Goal: Task Accomplishment & Management: Use online tool/utility

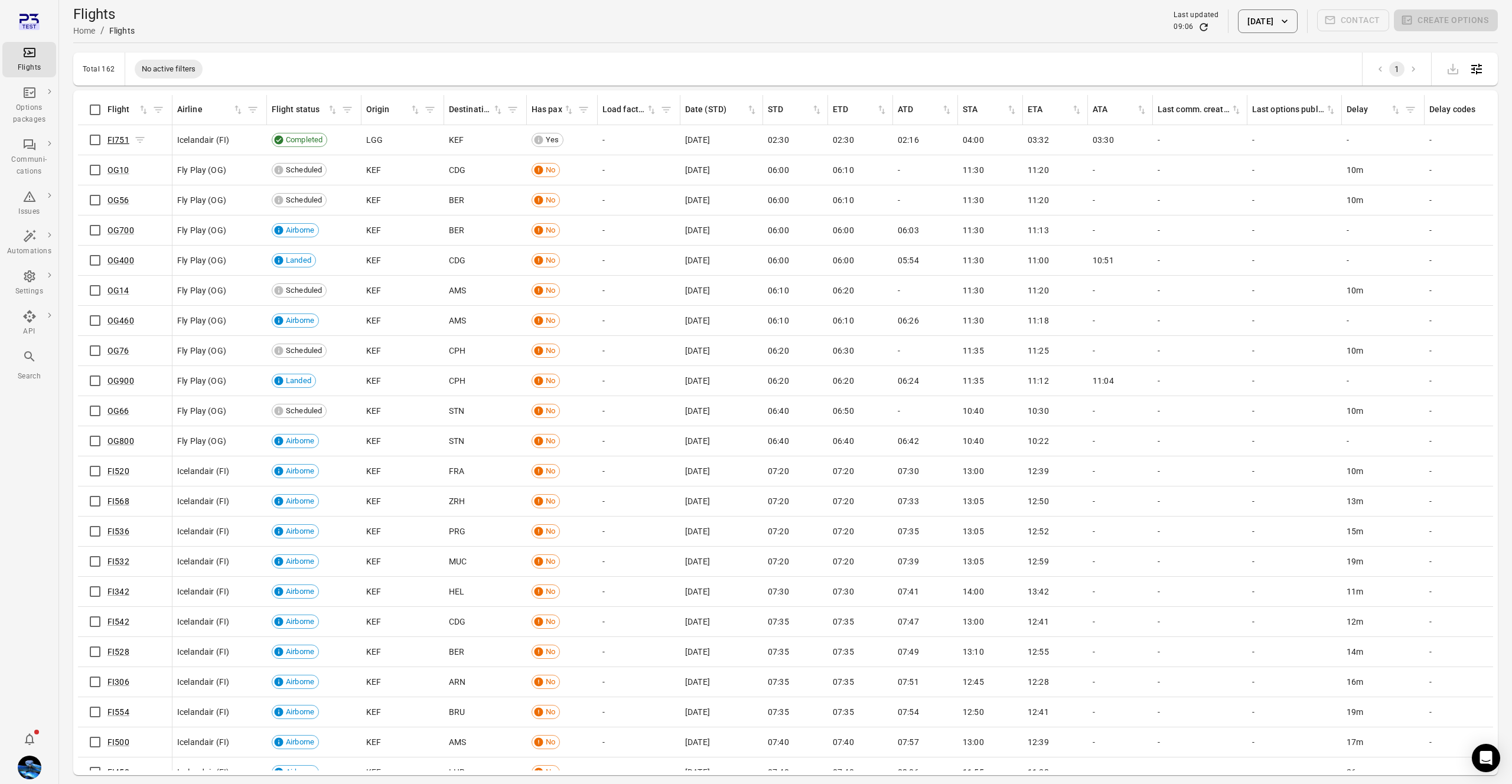
click at [121, 144] on link "FI751" at bounding box center [119, 140] width 22 height 10
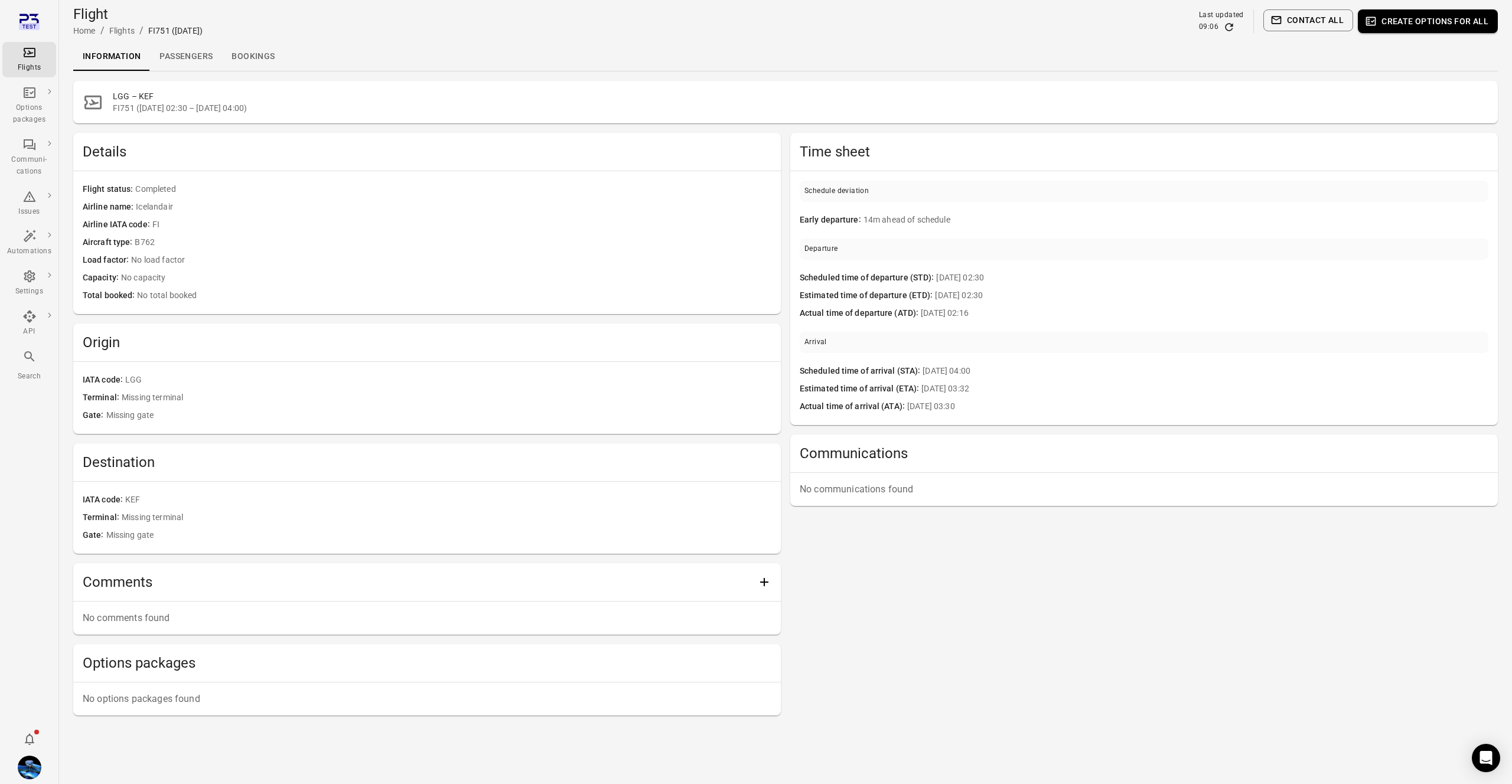
click at [187, 46] on link "Passengers" at bounding box center [186, 57] width 72 height 28
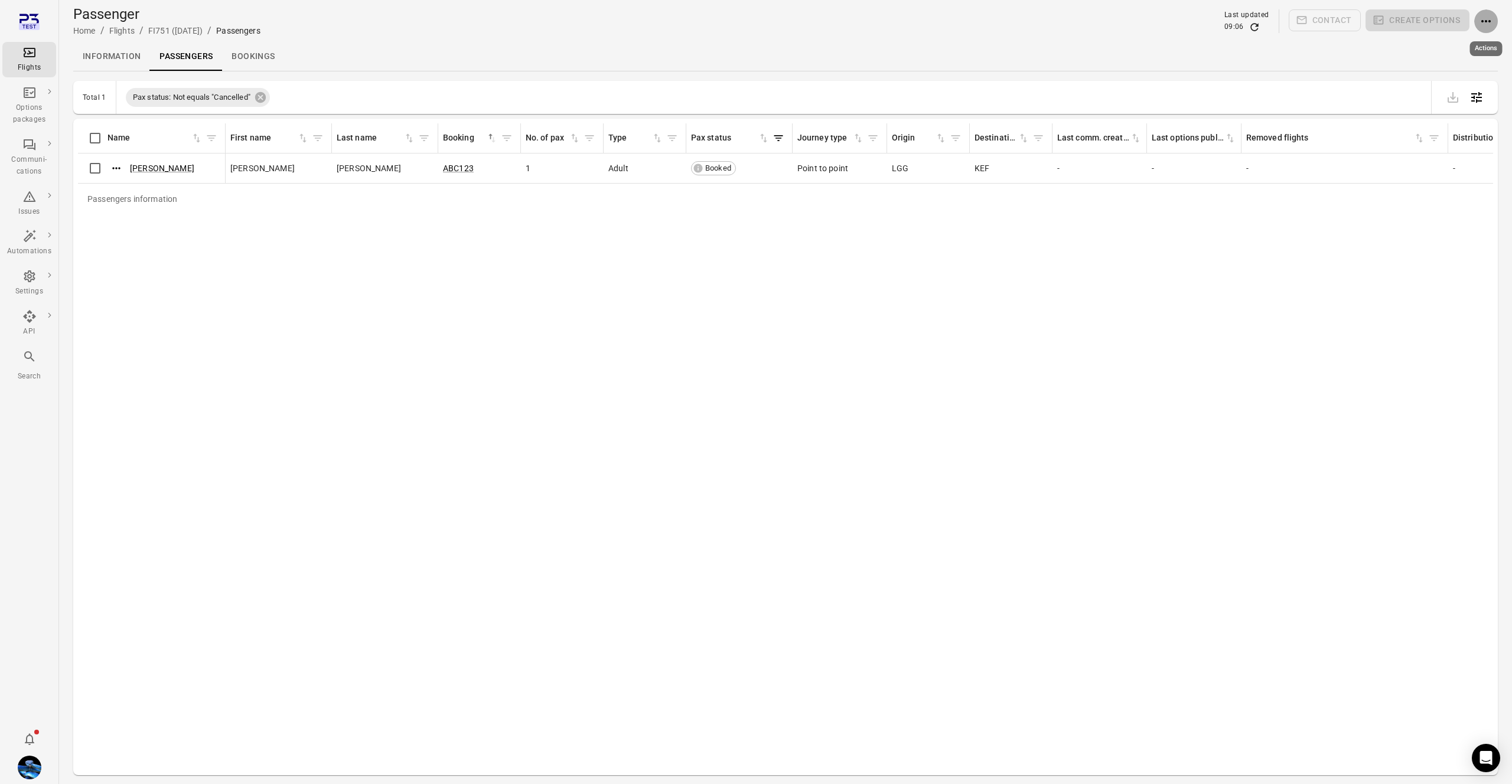
click at [1485, 23] on icon "Actions" at bounding box center [1486, 21] width 14 height 14
click at [1439, 55] on div at bounding box center [756, 392] width 1512 height 784
click at [1482, 17] on icon "Actions" at bounding box center [1486, 21] width 14 height 14
click at [1471, 42] on span "Add booking to flight" at bounding box center [1453, 43] width 78 height 12
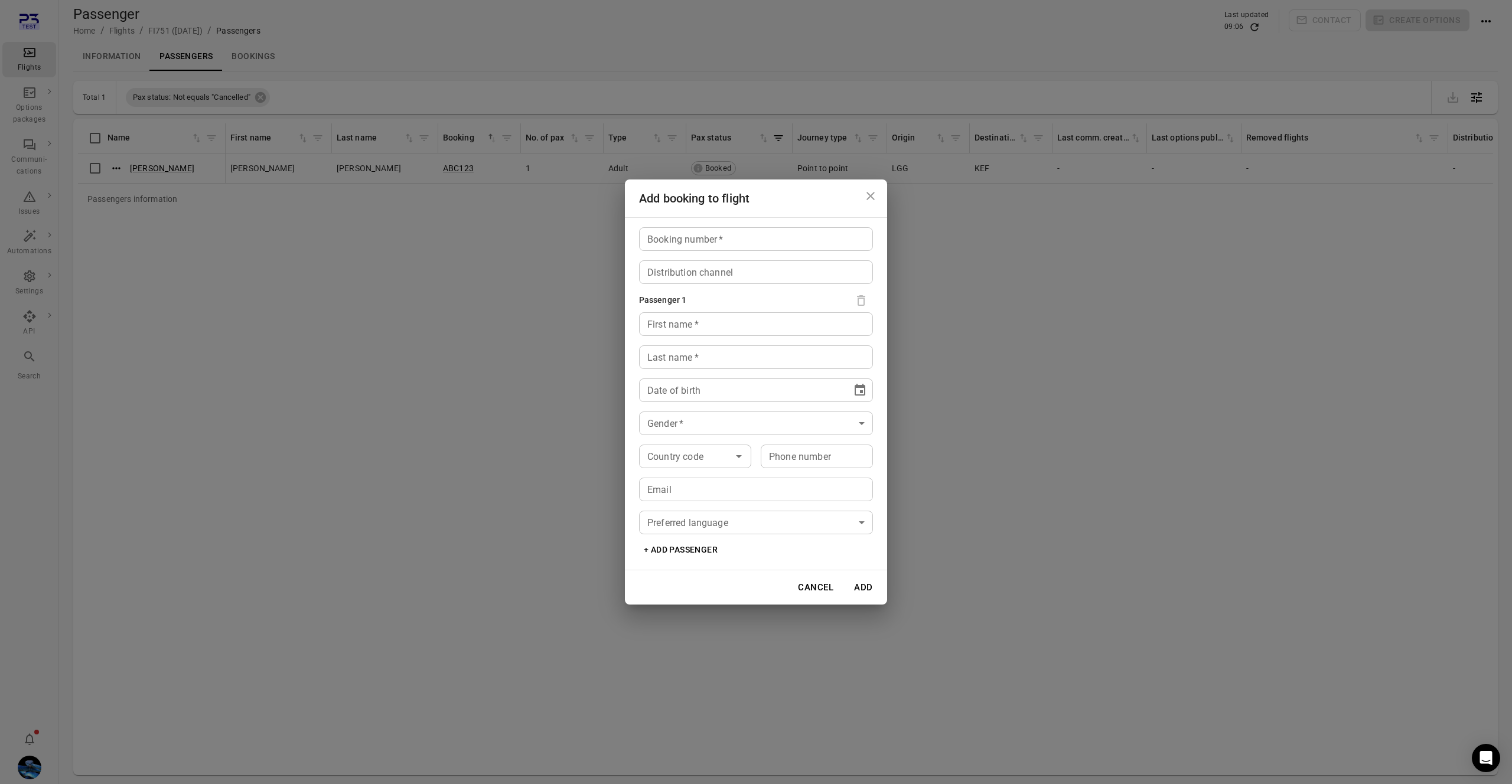
click at [721, 422] on body "Flights Options packages Communi-cations Issues Automations Settings API Search…" at bounding box center [756, 411] width 1512 height 823
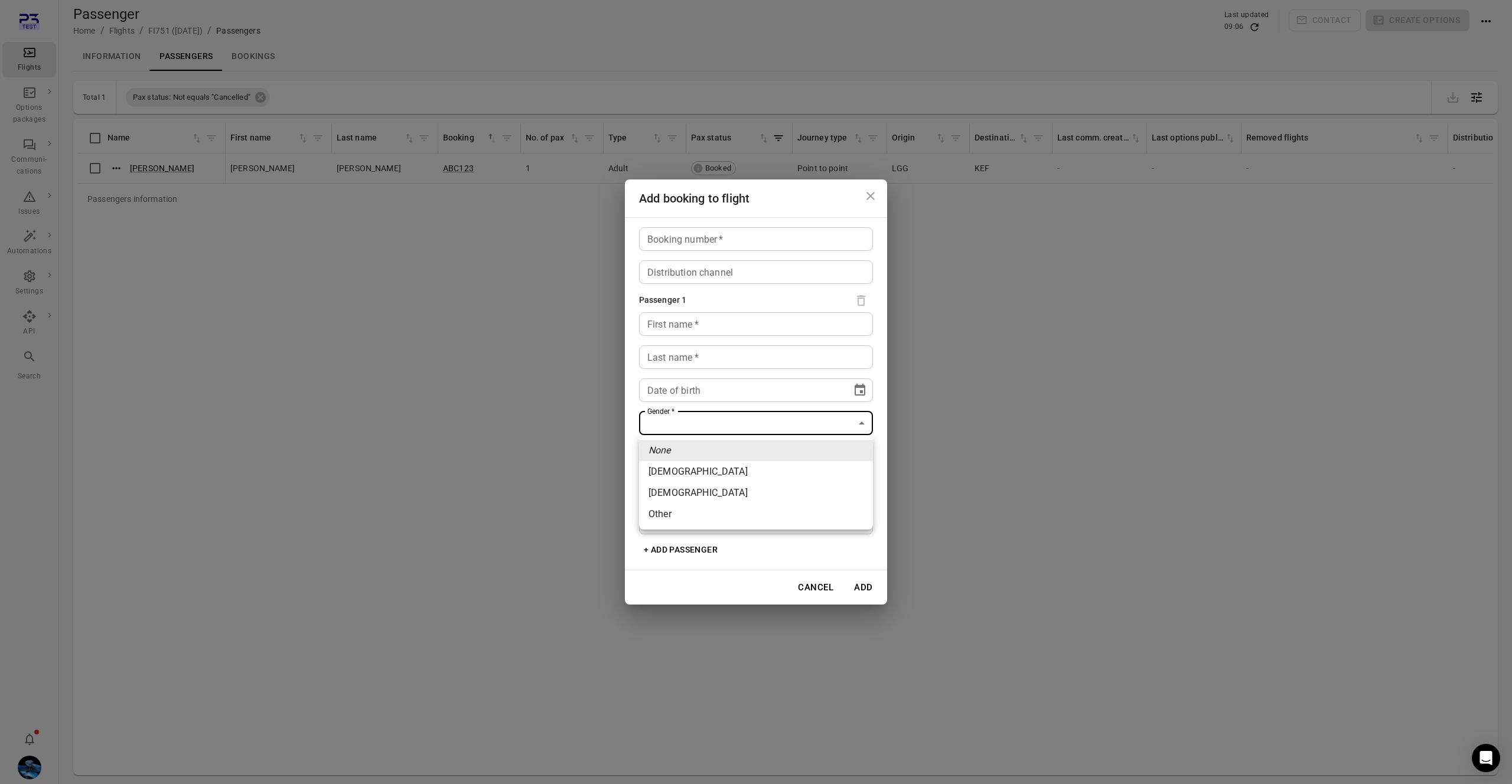
click at [515, 406] on div at bounding box center [756, 392] width 1512 height 784
